Goal: Transaction & Acquisition: Purchase product/service

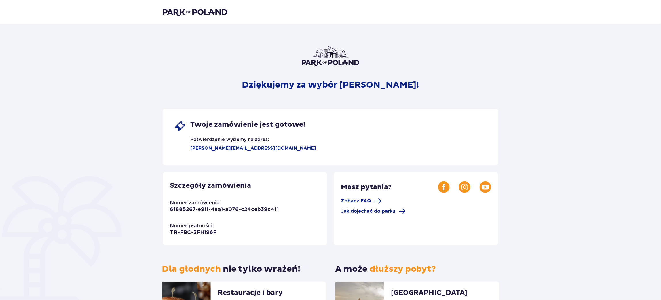
click at [287, 128] on span "Twoje zamówienie jest gotowe!" at bounding box center [247, 124] width 115 height 9
click at [290, 125] on span "Twoje zamówienie jest gotowe!" at bounding box center [247, 124] width 115 height 9
click at [291, 125] on span "Twoje zamówienie jest gotowe!" at bounding box center [247, 124] width 115 height 9
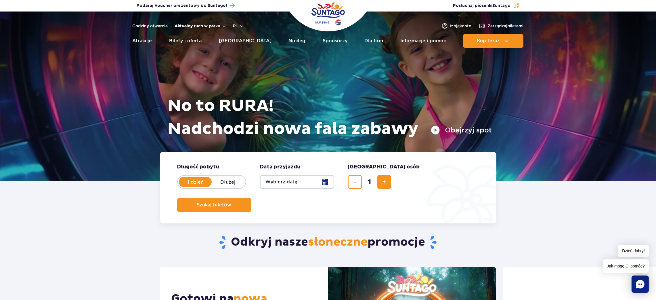
click at [195, 24] on button "Aktualny ruch w parku" at bounding box center [201, 26] width 52 height 5
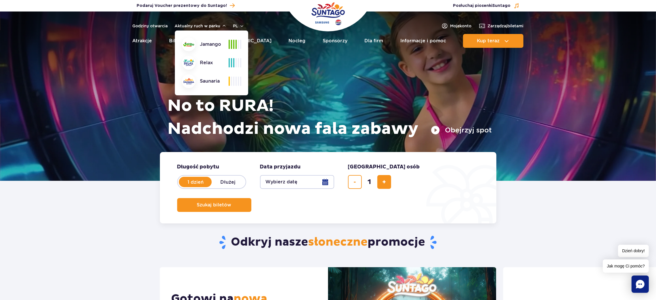
drag, startPoint x: 93, startPoint y: 243, endPoint x: 97, endPoint y: 238, distance: 6.3
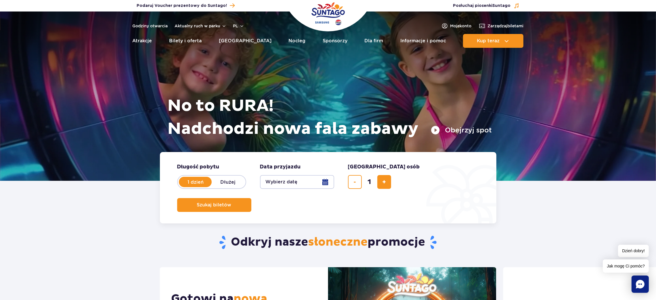
click at [234, 185] on label "Dłużej" at bounding box center [228, 182] width 33 height 12
click at [218, 187] on input "Dłużej" at bounding box center [215, 187] width 6 height 1
radio input "false"
radio input "true"
click at [207, 184] on label "1 dzień" at bounding box center [196, 182] width 33 height 12
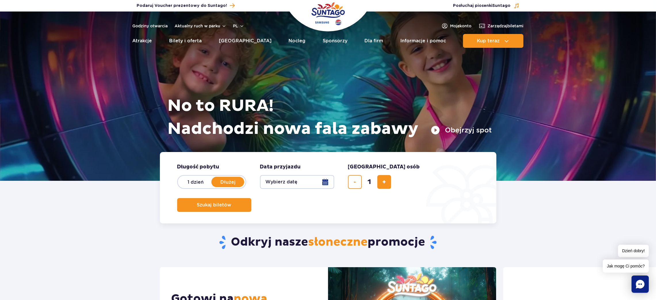
click at [186, 187] on input "1 dzień" at bounding box center [183, 187] width 6 height 1
radio input "true"
click at [210, 25] on button "Aktualny ruch w parku" at bounding box center [201, 26] width 52 height 5
